Goal: Communication & Community: Answer question/provide support

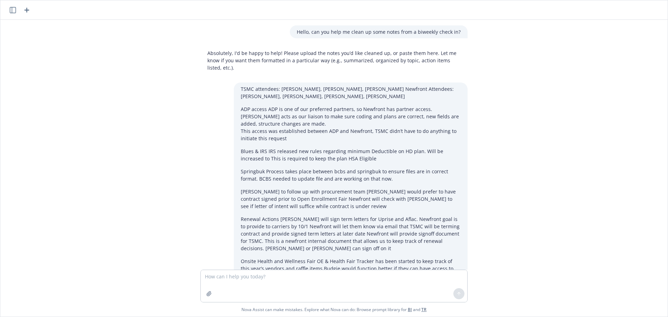
scroll to position [1485, 0]
